Goal: Obtain resource: Obtain resource

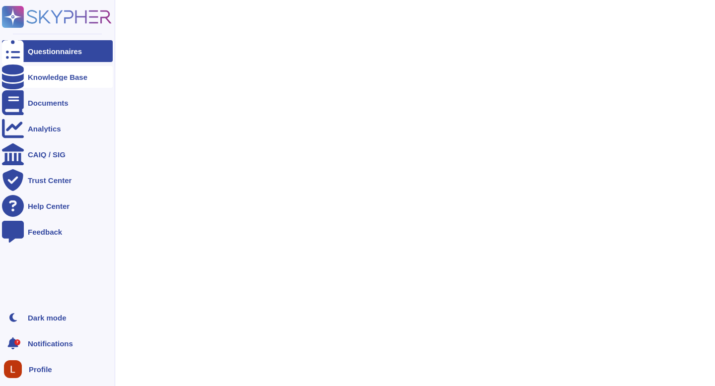
click at [46, 79] on div "Knowledge Base" at bounding box center [58, 76] width 60 height 7
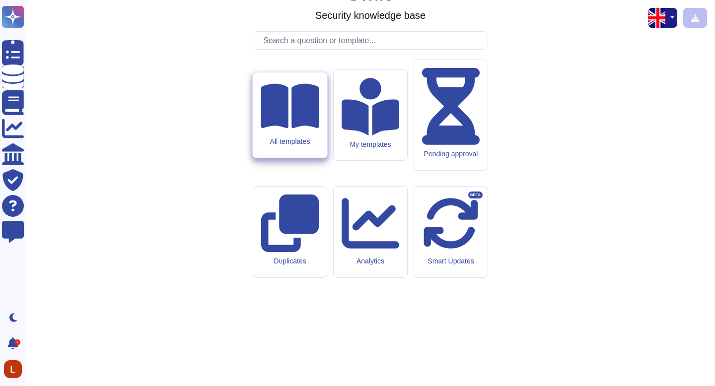
click at [279, 158] on div "All templates" at bounding box center [290, 114] width 74 height 85
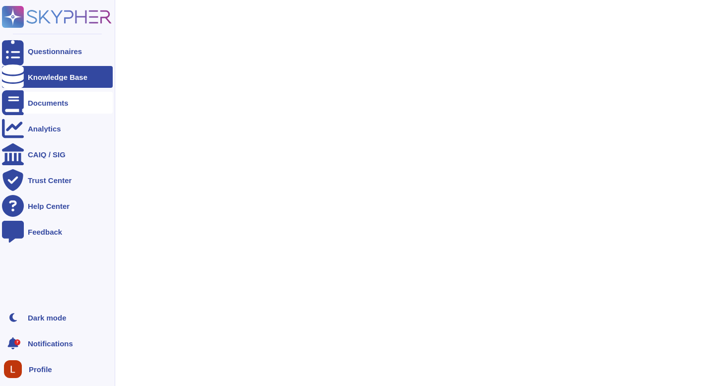
click at [41, 108] on div "Documents" at bounding box center [57, 103] width 111 height 22
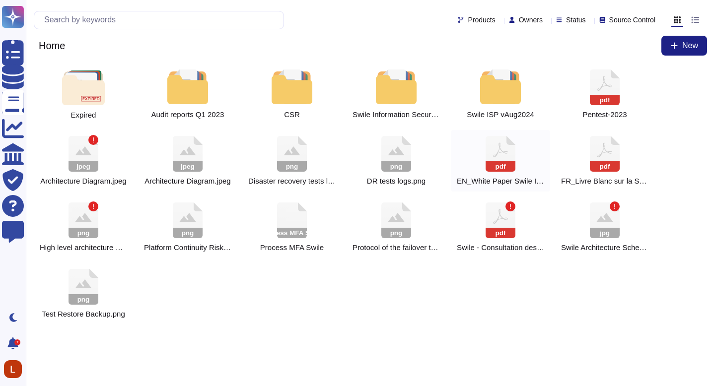
click at [503, 163] on rect at bounding box center [500, 166] width 30 height 10
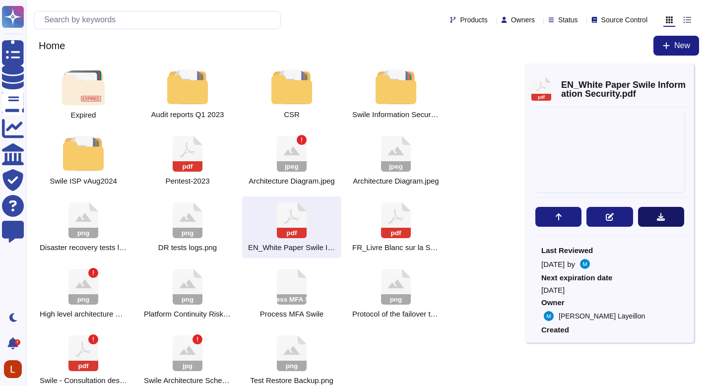
click at [657, 220] on icon at bounding box center [661, 217] width 8 height 8
